Goal: Task Accomplishment & Management: Manage account settings

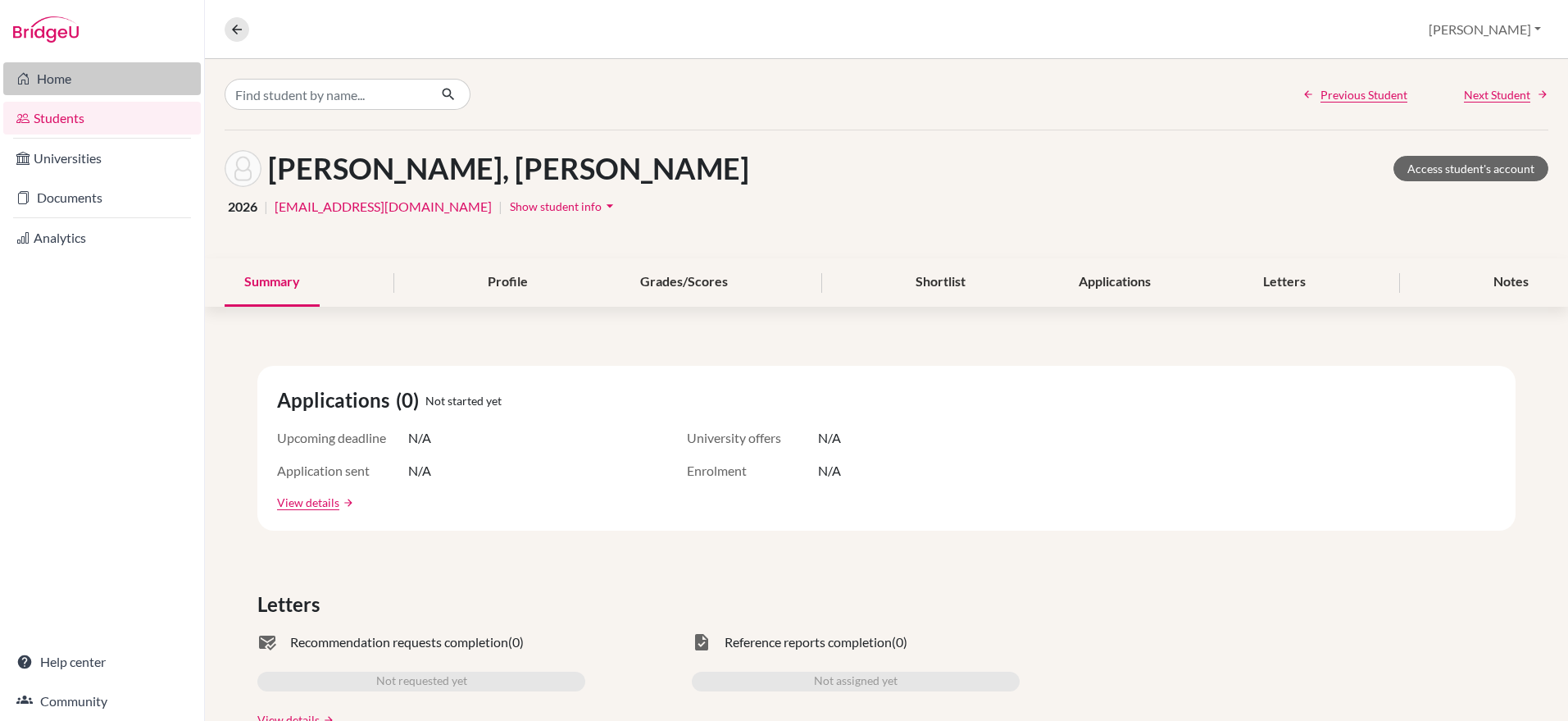
click at [44, 74] on link "Home" at bounding box center [101, 78] width 197 height 32
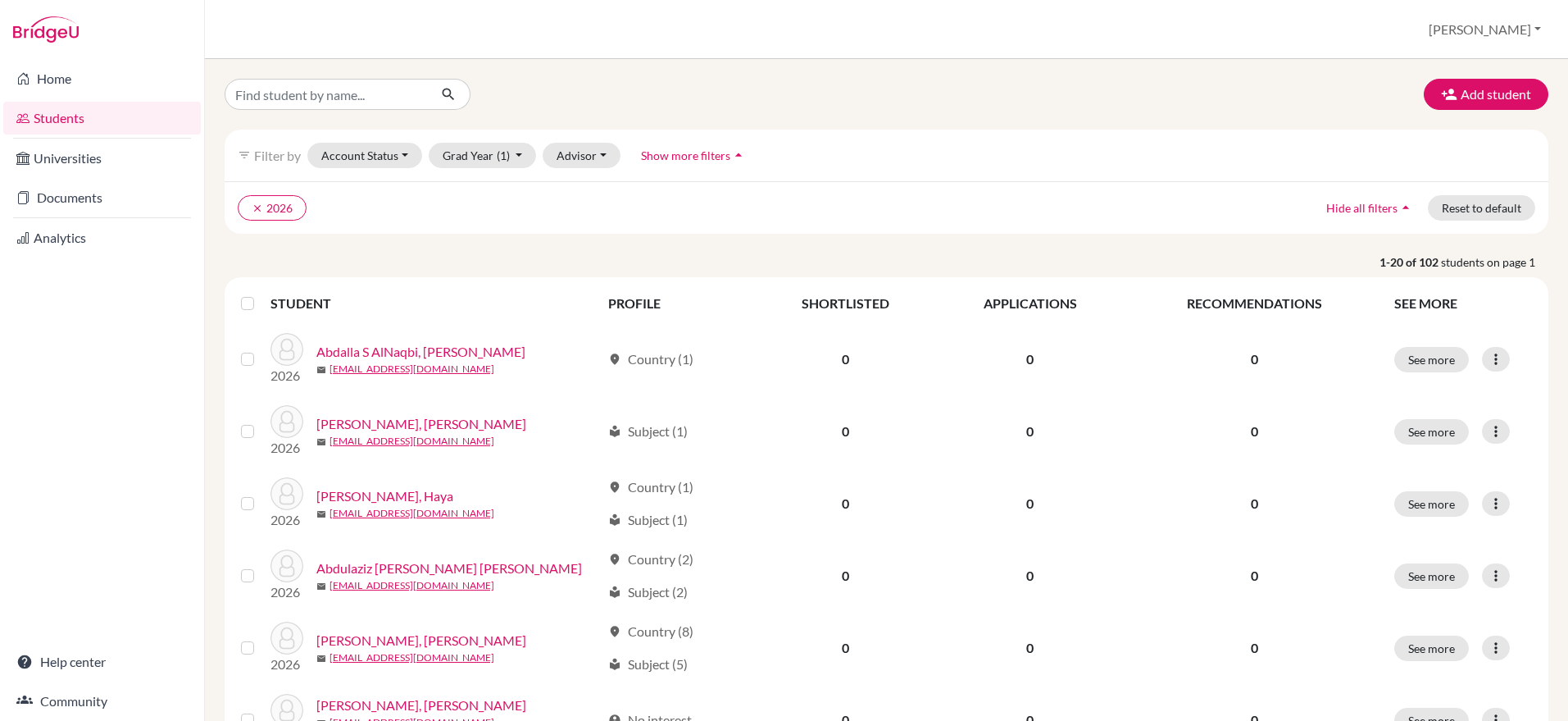
click at [488, 141] on div "filter_list Filter by Account Status Active accounts Archived accounts Register…" at bounding box center [886, 155] width 1324 height 52
click at [492, 153] on button "Grad Year (1)" at bounding box center [482, 155] width 108 height 26
click at [261, 293] on label at bounding box center [261, 293] width 0 height 0
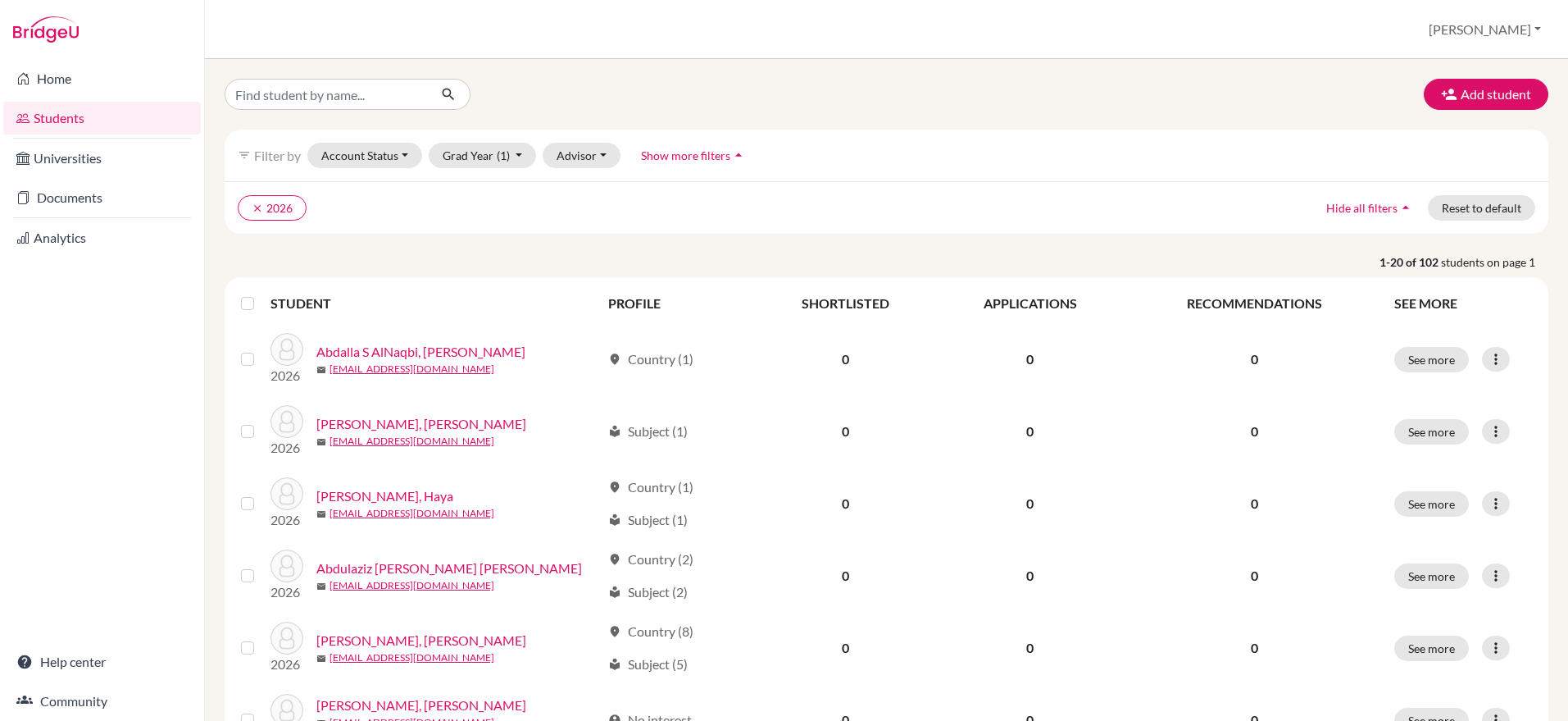
click at [0, 0] on input "checkbox" at bounding box center [0, 0] width 0 height 0
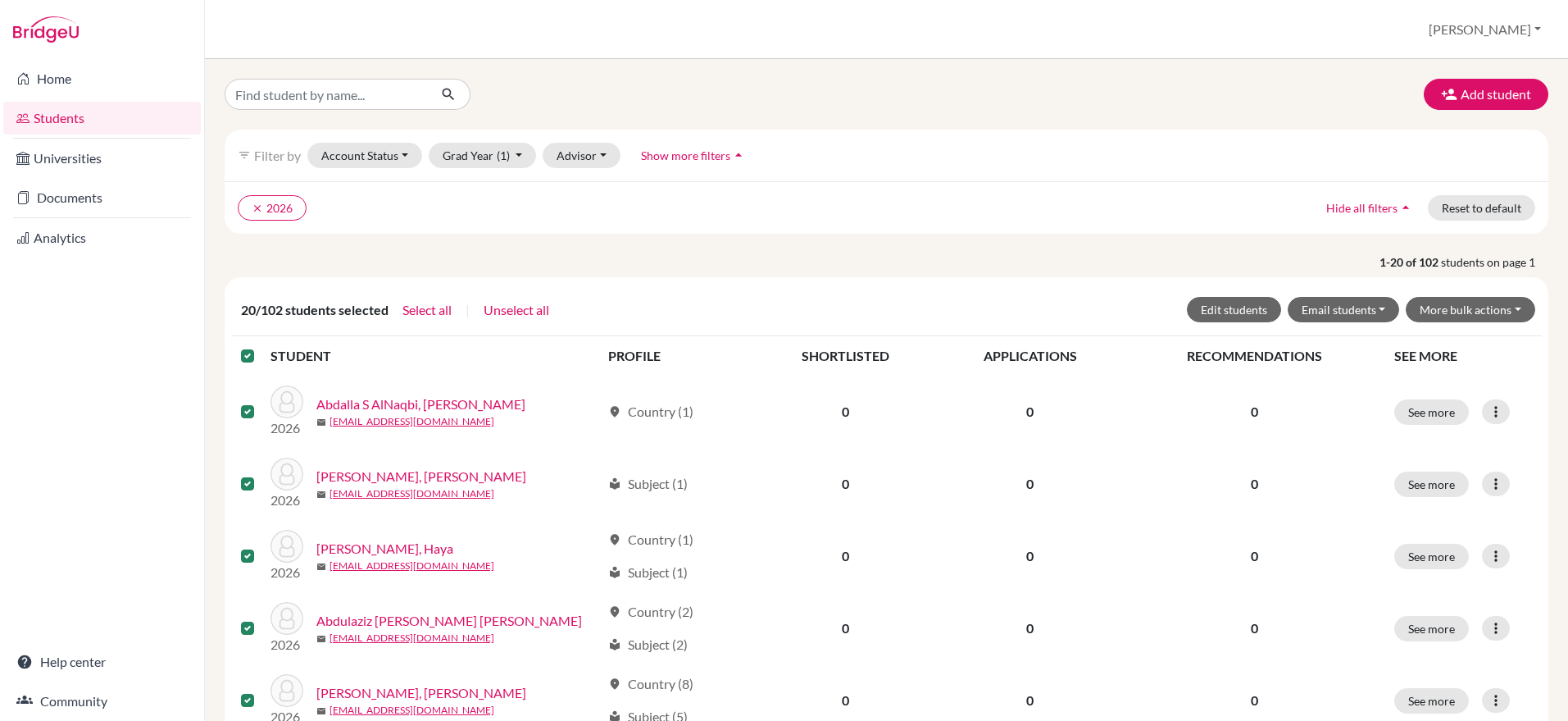
click at [261, 346] on label at bounding box center [261, 346] width 0 height 0
click at [0, 0] on input "checkbox" at bounding box center [0, 0] width 0 height 0
